Goal: Information Seeking & Learning: Learn about a topic

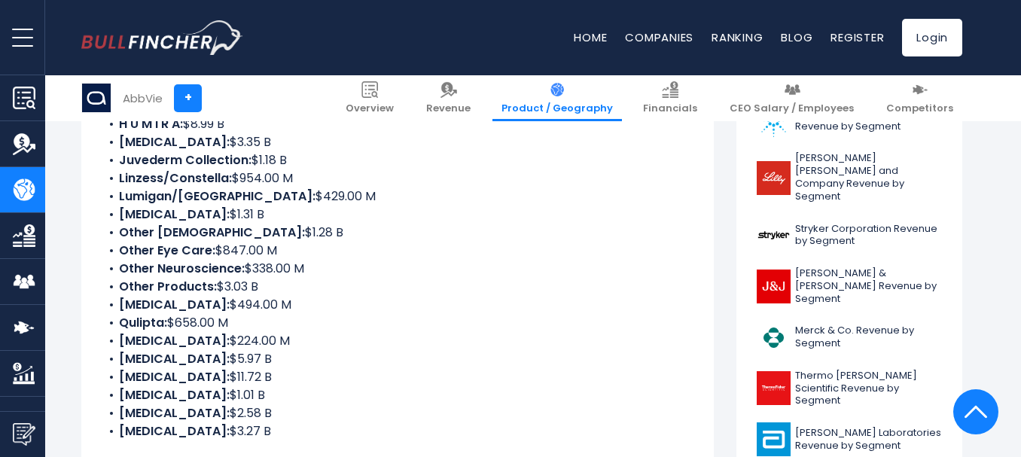
scroll to position [409, 0]
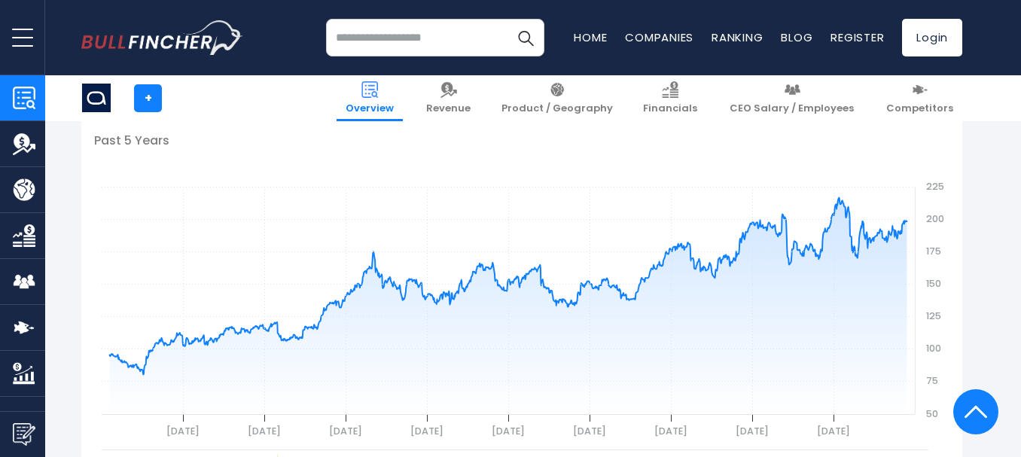
scroll to position [539, 0]
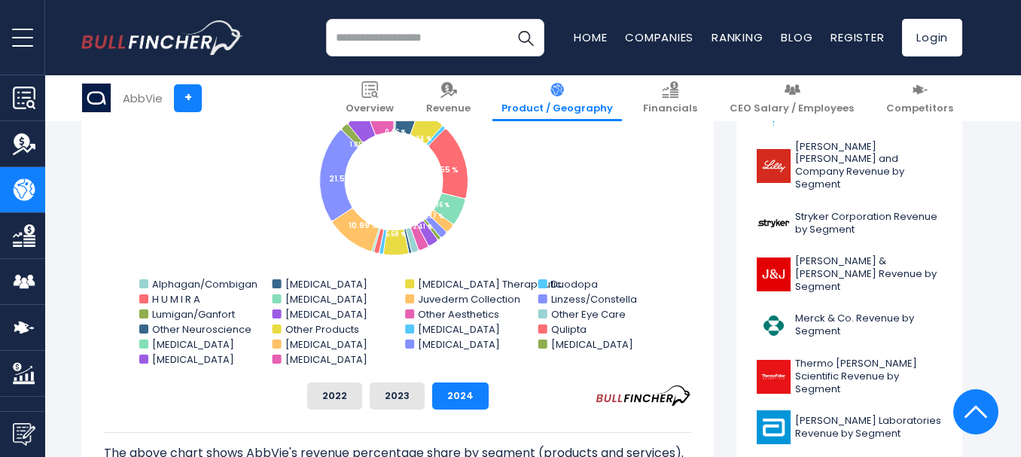
scroll to position [476, 0]
